Goal: Information Seeking & Learning: Learn about a topic

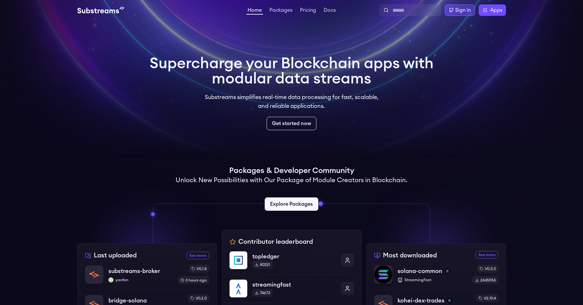
click at [457, 9] on div "Sign in" at bounding box center [463, 10] width 16 height 8
click at [467, 10] on div "Sign in" at bounding box center [463, 10] width 16 height 8
click at [447, 7] on div "Sign in" at bounding box center [460, 9] width 30 height 11
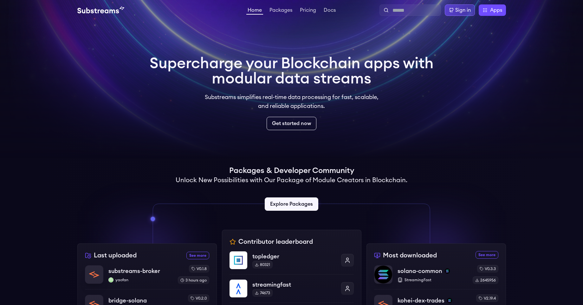
click at [447, 7] on div "Sign in" at bounding box center [460, 9] width 30 height 11
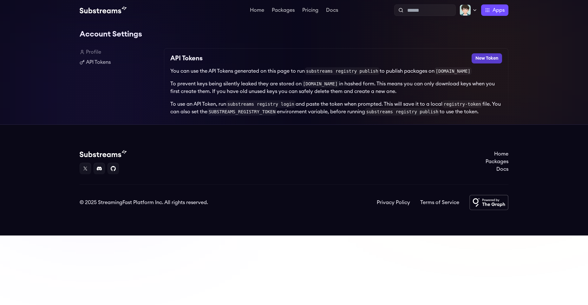
click at [486, 58] on button "New Token" at bounding box center [486, 58] width 30 height 10
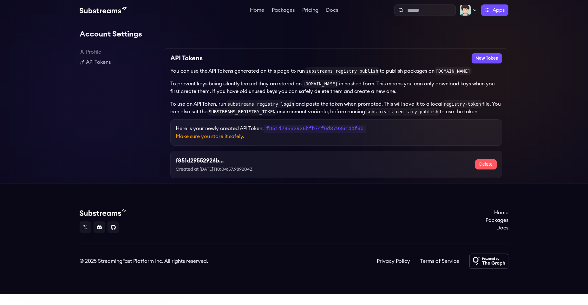
click at [102, 54] on link "Profile" at bounding box center [119, 52] width 79 height 8
click at [98, 51] on link "Profile" at bounding box center [119, 52] width 79 height 8
click at [102, 43] on div "Account Settings Profile API Tokens API Tokens New Token You can use the API To…" at bounding box center [294, 101] width 428 height 163
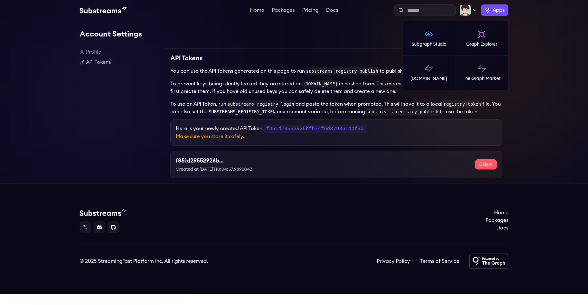
click at [496, 10] on span "Apps" at bounding box center [498, 10] width 12 height 8
click at [433, 42] on p "Subgraph Studio" at bounding box center [428, 44] width 35 height 6
click at [481, 9] on label "Apps" at bounding box center [494, 9] width 27 height 11
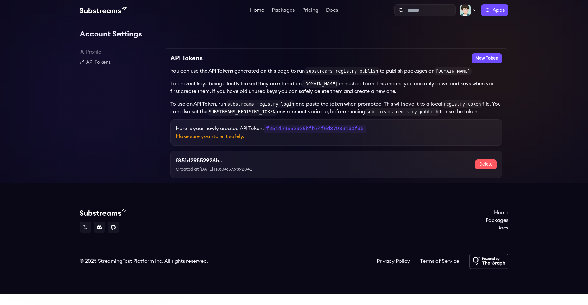
click at [260, 12] on link "Home" at bounding box center [256, 11] width 17 height 6
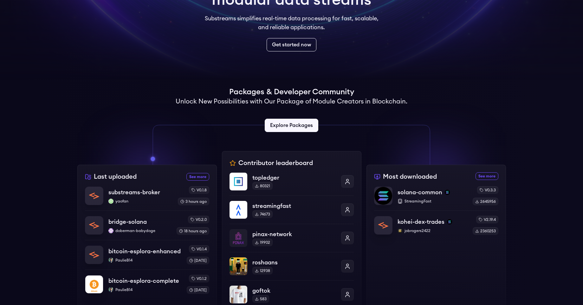
scroll to position [114, 0]
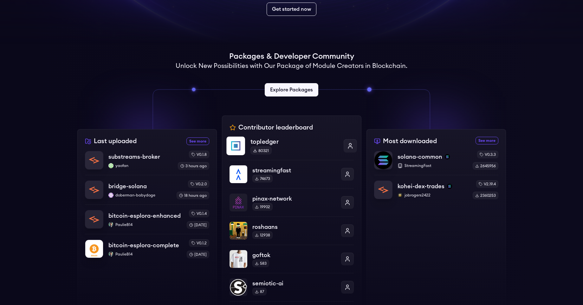
click at [283, 146] on p "topledger" at bounding box center [294, 141] width 88 height 9
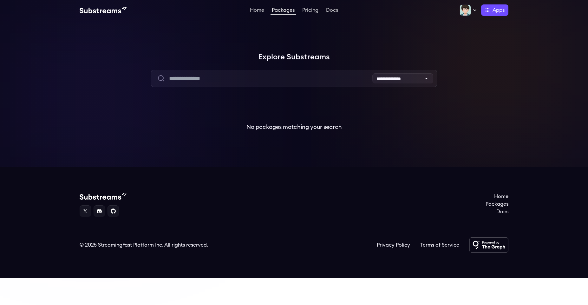
click at [282, 131] on p "No packages matching your search" at bounding box center [293, 126] width 95 height 9
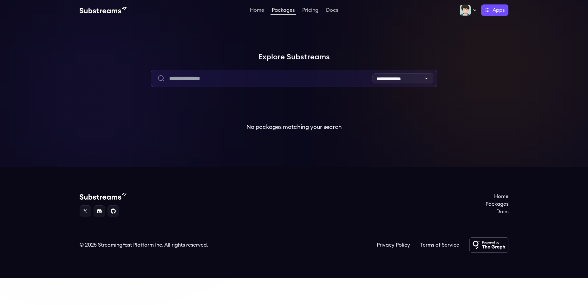
click at [197, 80] on input "text" at bounding box center [294, 78] width 286 height 17
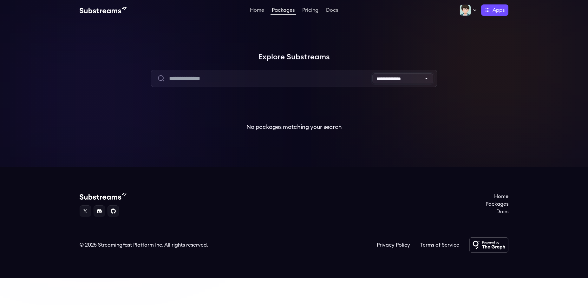
drag, startPoint x: 391, startPoint y: 74, endPoint x: 304, endPoint y: 77, distance: 87.9
click at [304, 77] on div "**********" at bounding box center [294, 78] width 286 height 17
click at [257, 5] on div "Home Packages Pricing Docs Home Packages Pricing Docs Profile Publish Settings …" at bounding box center [294, 9] width 428 height 11
click at [258, 9] on link "Home" at bounding box center [256, 11] width 17 height 6
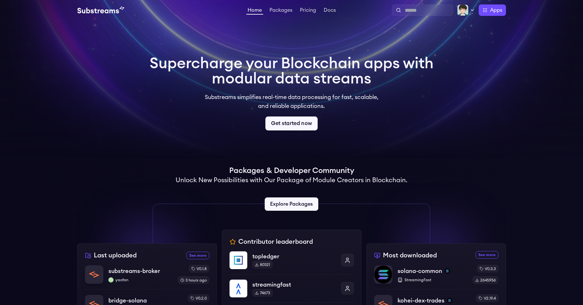
scroll to position [152, 0]
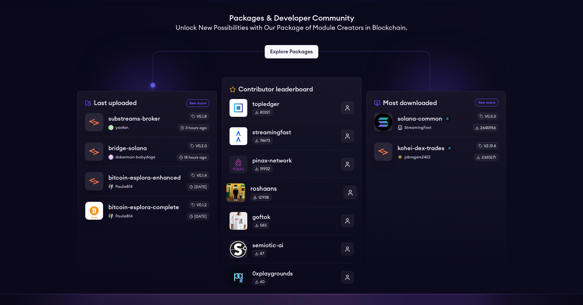
click at [264, 198] on div "12938" at bounding box center [260, 197] width 21 height 8
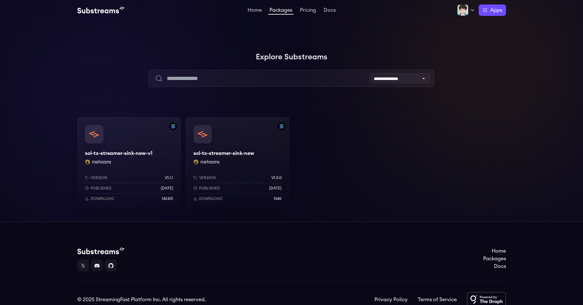
click at [98, 170] on div "Version v1.1.1 Published [DATE] Download 142431" at bounding box center [128, 187] width 103 height 44
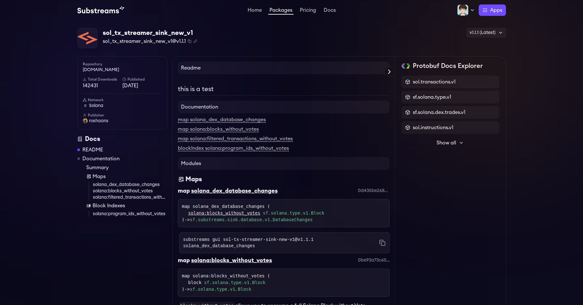
click at [449, 138] on button "Show all" at bounding box center [450, 142] width 98 height 13
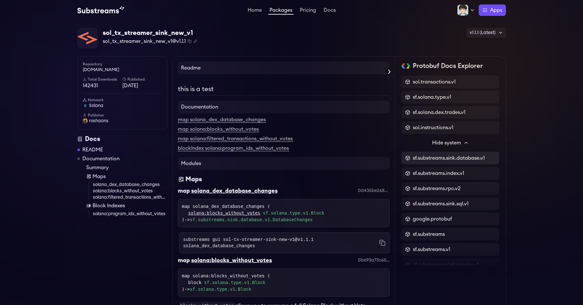
scroll to position [21, 0]
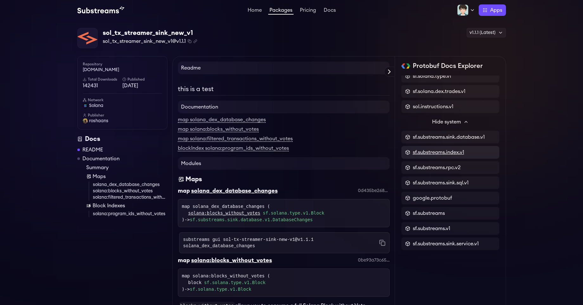
click at [426, 150] on span "sf.substreams.index.v1" at bounding box center [438, 152] width 51 height 8
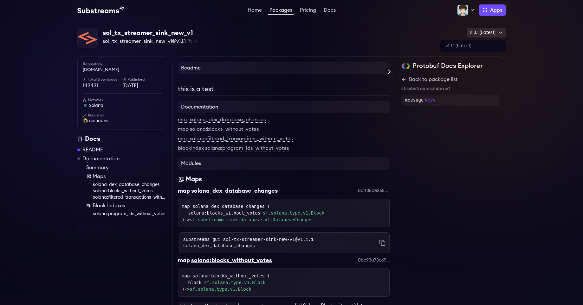
click at [481, 28] on div "v1.1.1 (Latest)" at bounding box center [485, 33] width 39 height 10
click at [457, 48] on link "v1.1.1 (Latest)" at bounding box center [472, 45] width 65 height 11
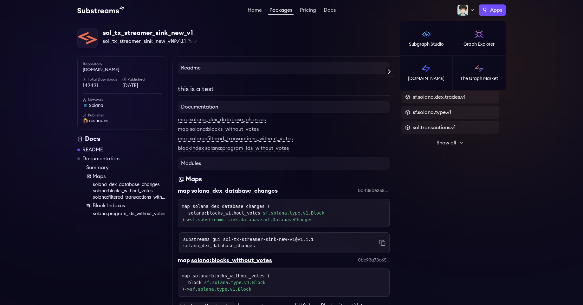
click at [491, 12] on span "Apps" at bounding box center [496, 10] width 12 height 8
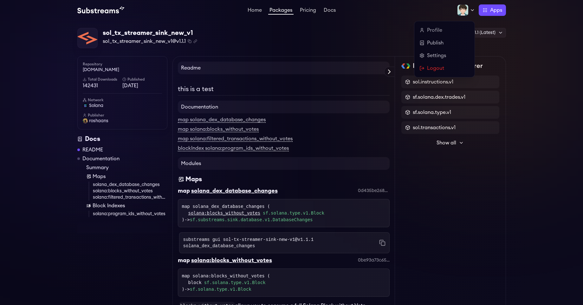
click at [461, 10] on img at bounding box center [462, 9] width 11 height 11
click at [435, 42] on link "Publish" at bounding box center [444, 43] width 50 height 8
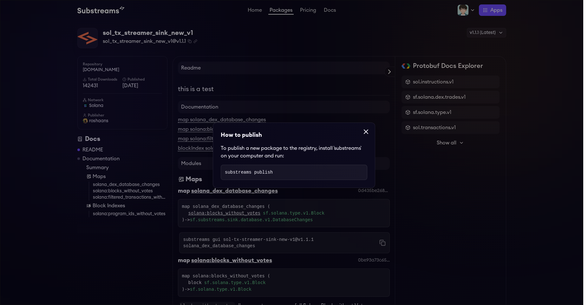
click at [358, 149] on p "To publish a new package to the registry, install `substreams` on your computer…" at bounding box center [294, 151] width 146 height 15
click at [260, 176] on pre "substreams publish" at bounding box center [294, 171] width 146 height 15
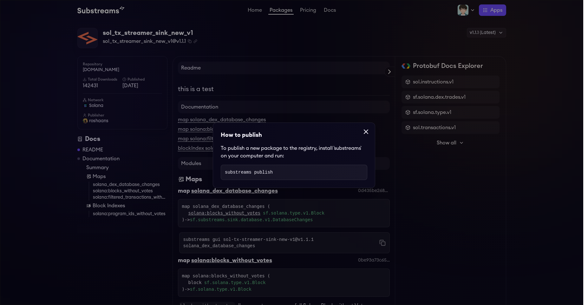
click at [372, 136] on div at bounding box center [366, 132] width 18 height 18
click at [366, 130] on icon at bounding box center [366, 132] width 8 height 8
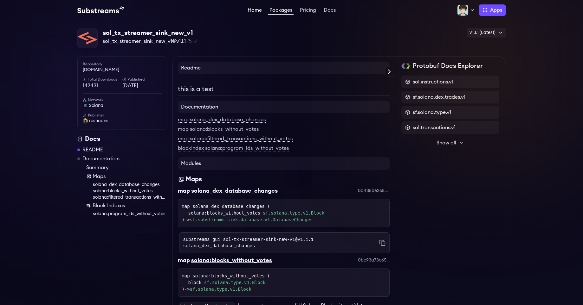
click at [261, 11] on link "Home" at bounding box center [254, 11] width 17 height 6
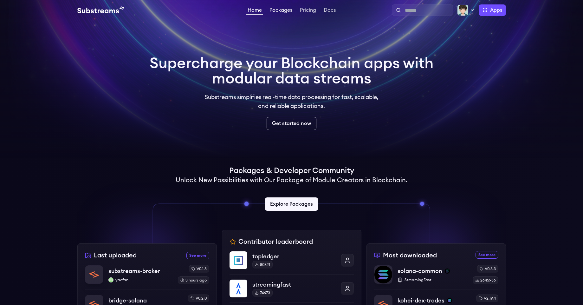
click at [285, 11] on link "Packages" at bounding box center [280, 11] width 25 height 6
click at [29, 101] on video at bounding box center [291, 79] width 583 height 158
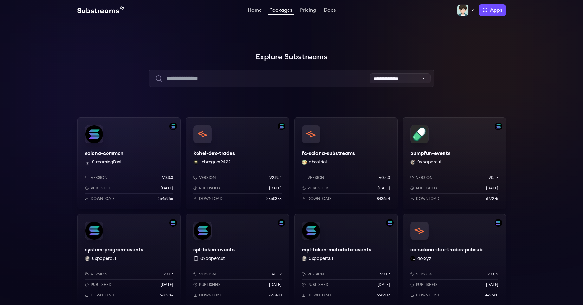
click at [120, 150] on div "solana-common StreamingFast Version v0.3.3 Published [DATE] Download 2645956" at bounding box center [128, 162] width 103 height 91
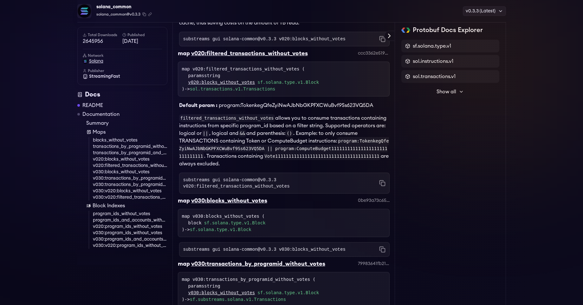
scroll to position [1497, 0]
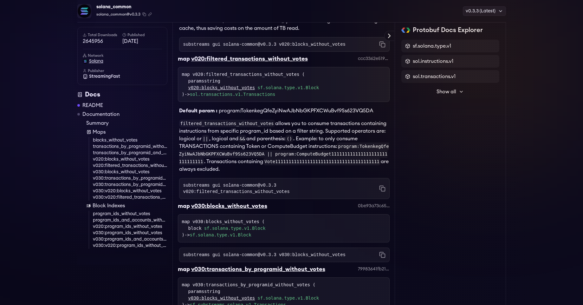
click at [100, 60] on span "solana" at bounding box center [96, 61] width 14 height 6
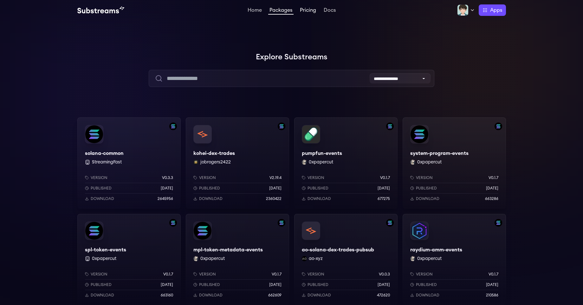
click at [309, 13] on link "Pricing" at bounding box center [308, 11] width 19 height 6
drag, startPoint x: 416, startPoint y: 77, endPoint x: 286, endPoint y: 10, distance: 146.6
click at [328, 10] on link "Docs" at bounding box center [329, 11] width 15 height 6
